Goal: Check status: Check status

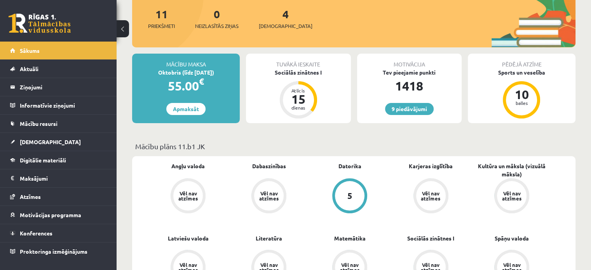
scroll to position [95, 0]
click at [54, 26] on link at bounding box center [40, 23] width 62 height 19
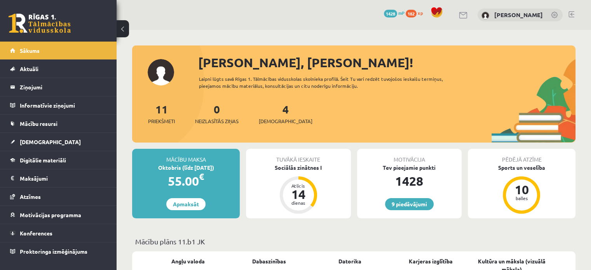
click at [56, 25] on link at bounding box center [40, 23] width 62 height 19
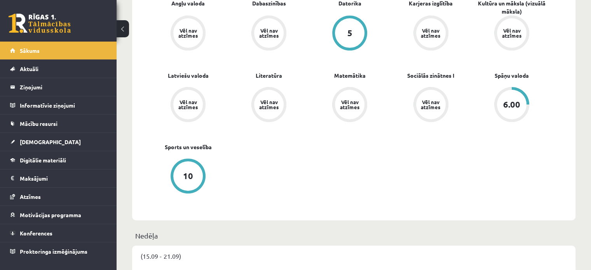
scroll to position [250, 0]
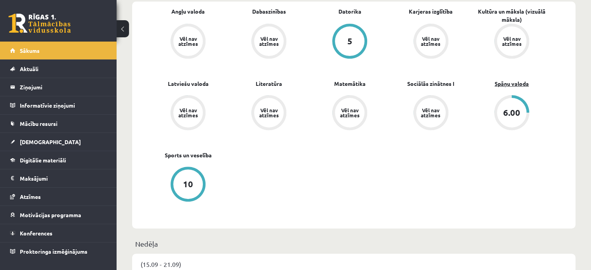
click at [519, 85] on link "Spāņu valoda" at bounding box center [512, 84] width 34 height 8
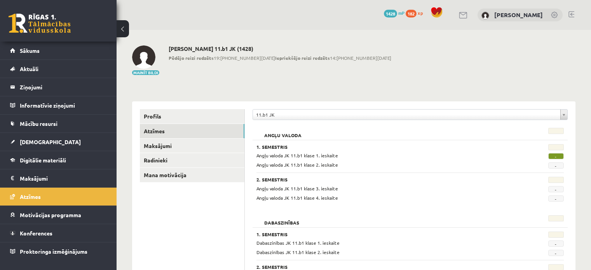
click at [567, 52] on div "Mainīt bildi Gustavs Ivansons 11.b1 JK (1428) Pēdējo reizi redzēts 19:48 14.09.…" at bounding box center [354, 60] width 444 height 30
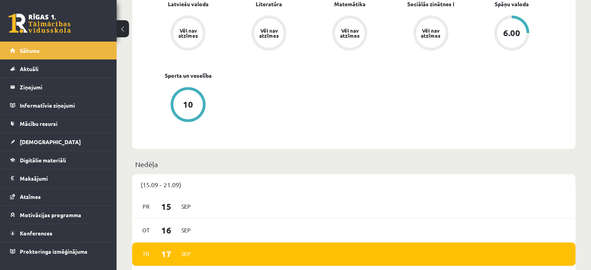
scroll to position [328, 0]
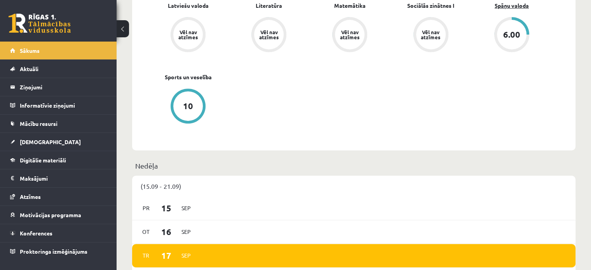
click at [519, 6] on link "Spāņu valoda" at bounding box center [512, 6] width 34 height 8
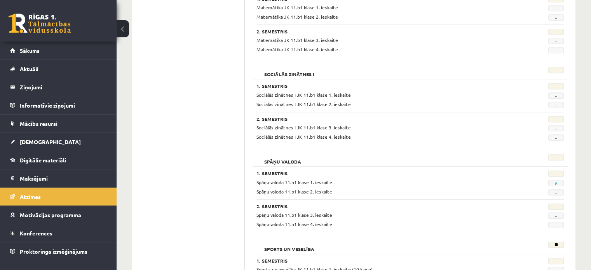
scroll to position [677, 0]
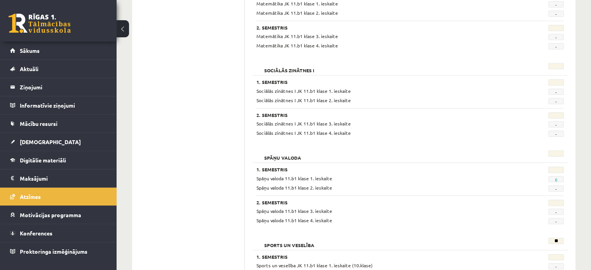
click at [551, 176] on span "6" at bounding box center [557, 179] width 16 height 6
click at [558, 176] on span "6" at bounding box center [557, 179] width 16 height 6
click at [557, 177] on link "6" at bounding box center [556, 180] width 3 height 6
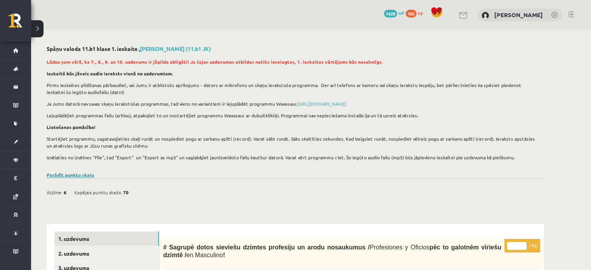
click at [86, 175] on link "Parādīt punktu skalu" at bounding box center [70, 175] width 47 height 6
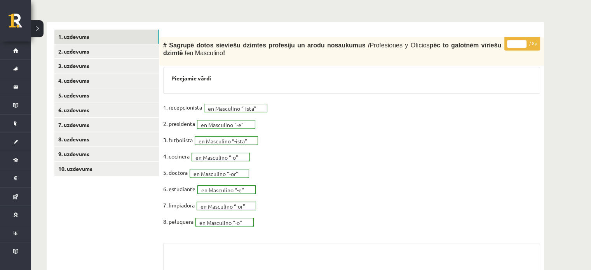
scroll to position [390, 0]
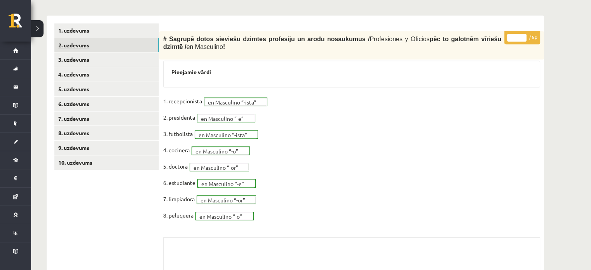
click at [143, 39] on link "2. uzdevums" at bounding box center [106, 45] width 105 height 14
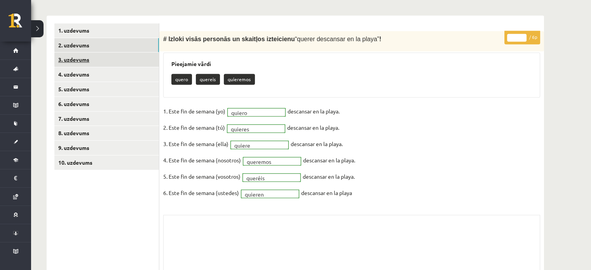
click at [138, 56] on link "3. uzdevums" at bounding box center [106, 59] width 105 height 14
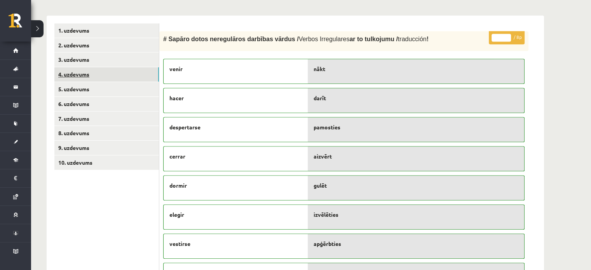
click at [138, 77] on link "4. uzdevums" at bounding box center [106, 74] width 105 height 14
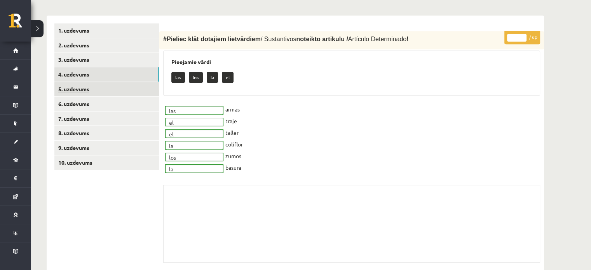
click at [129, 89] on link "5. uzdevums" at bounding box center [106, 89] width 105 height 14
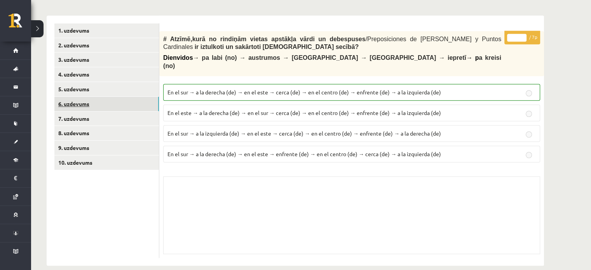
click at [118, 107] on link "6. uzdevums" at bounding box center [106, 104] width 105 height 14
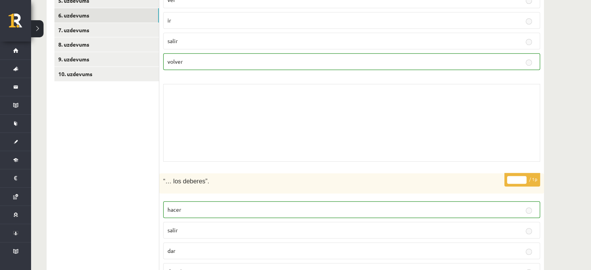
scroll to position [476, 0]
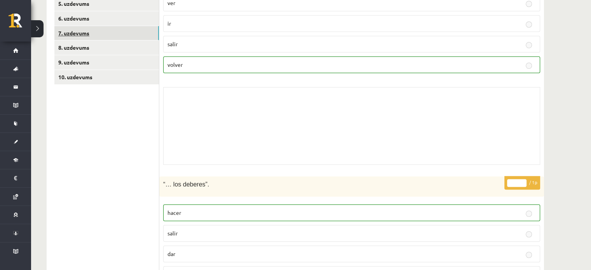
click at [138, 26] on link "7. uzdevums" at bounding box center [106, 33] width 105 height 14
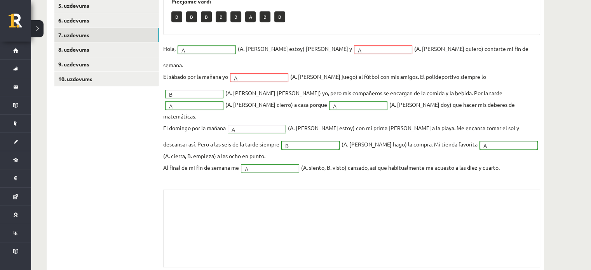
scroll to position [402, 0]
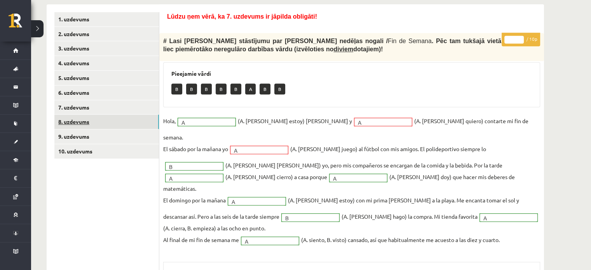
click at [90, 122] on link "8. uzdevums" at bounding box center [106, 122] width 105 height 14
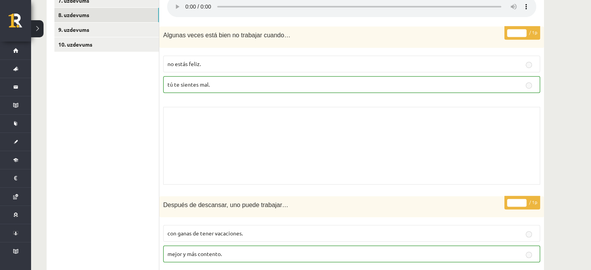
scroll to position [503, 0]
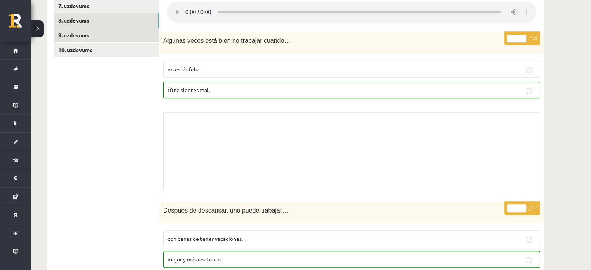
click at [144, 32] on link "9. uzdevums" at bounding box center [106, 35] width 105 height 14
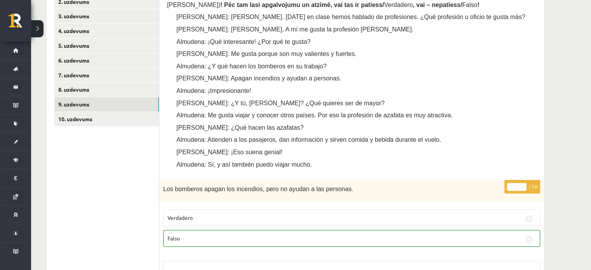
scroll to position [436, 0]
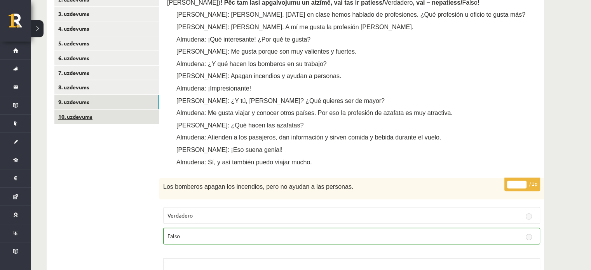
click at [150, 113] on link "10. uzdevums" at bounding box center [106, 117] width 105 height 14
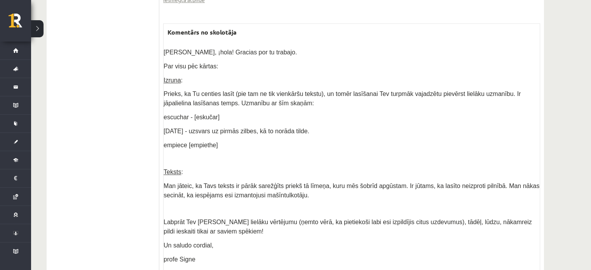
scroll to position [886, 0]
